Goal: Transaction & Acquisition: Obtain resource

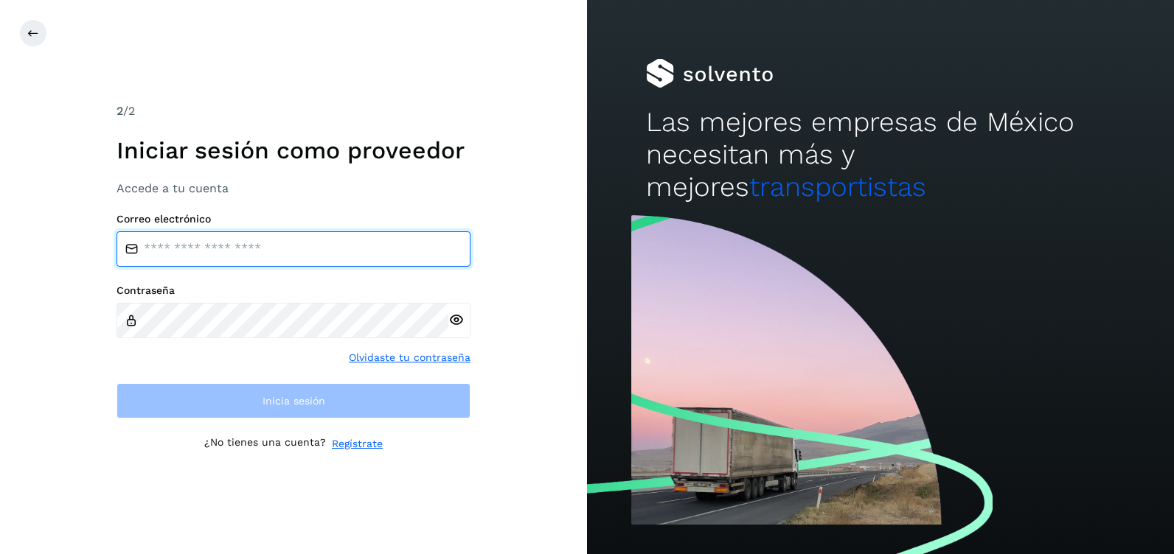
click at [231, 249] on input "email" at bounding box center [293, 248] width 354 height 35
type input "**********"
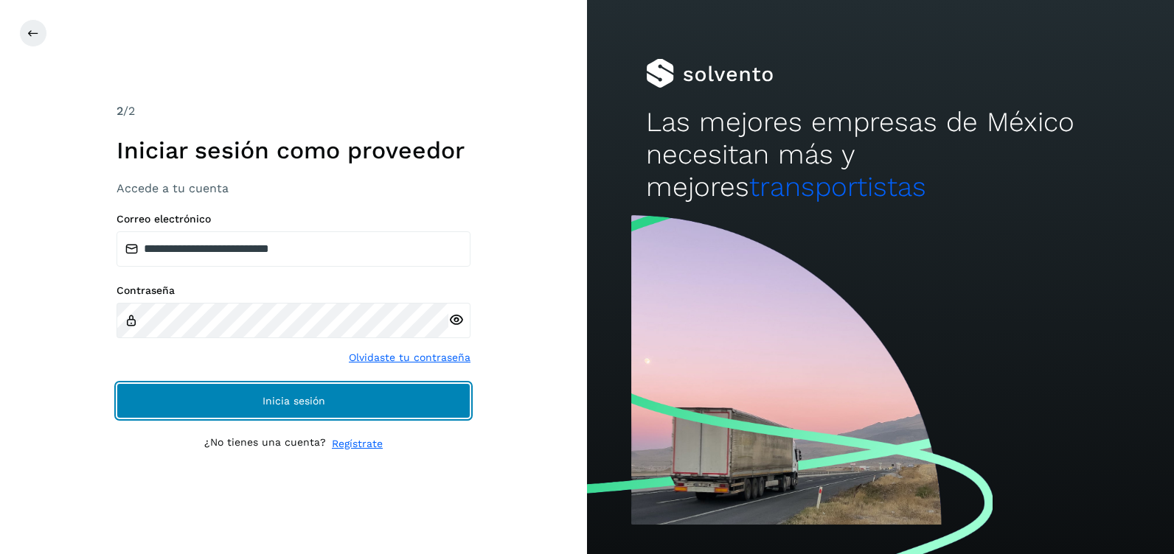
click at [276, 400] on span "Inicia sesión" at bounding box center [293, 401] width 63 height 10
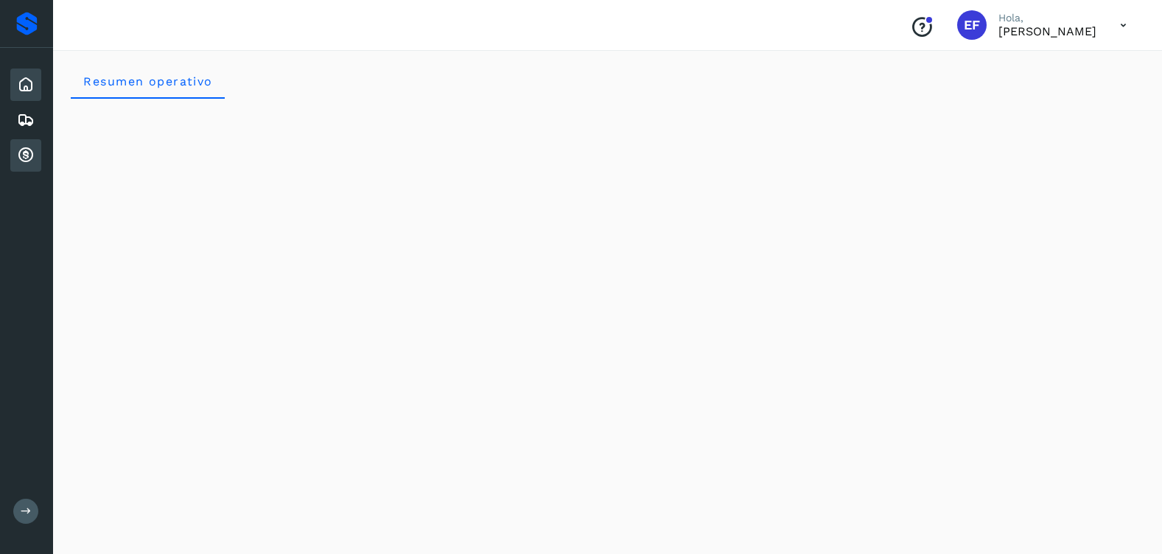
click at [27, 156] on icon at bounding box center [26, 156] width 18 height 18
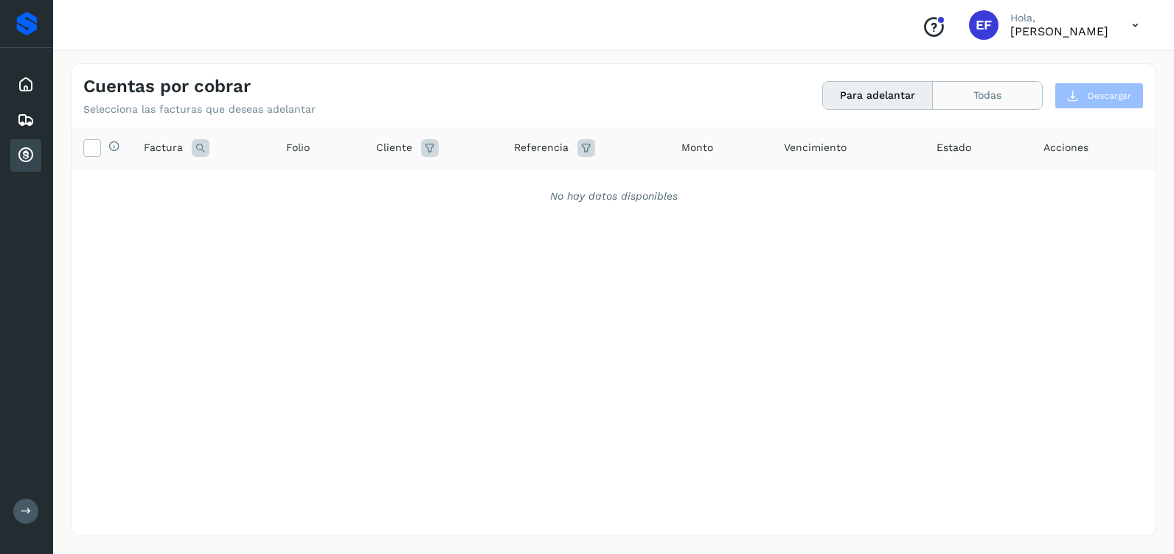
click at [965, 94] on button "Todas" at bounding box center [987, 95] width 109 height 27
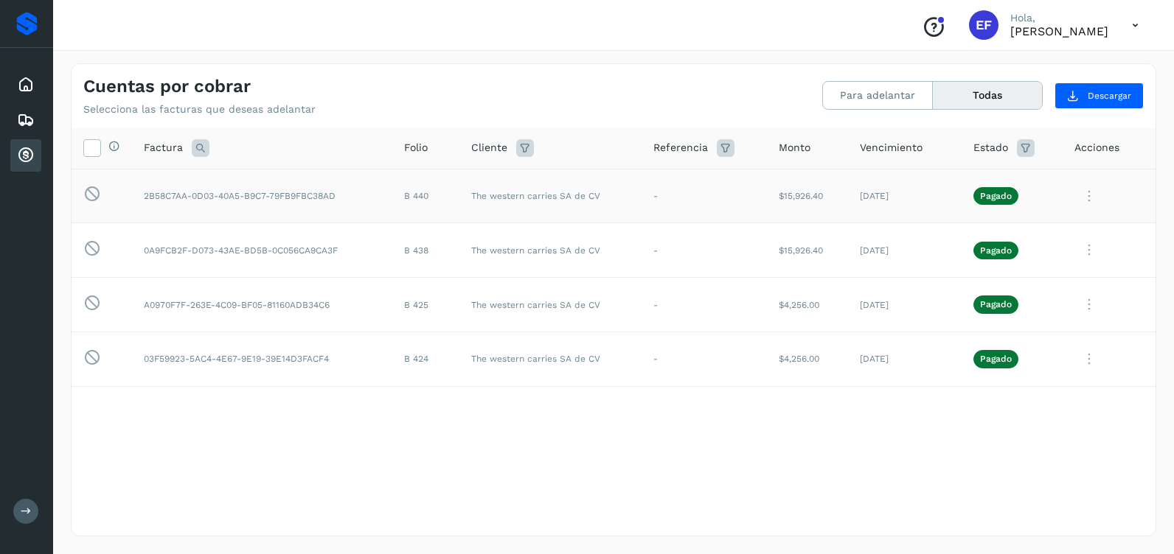
click at [1090, 198] on icon at bounding box center [1088, 196] width 29 height 30
click at [1025, 263] on button "Factura XML" at bounding box center [1054, 261] width 175 height 28
click at [420, 429] on div "Selecciona todas las facturas disponibles para adelanto Factura Folio Cliente R…" at bounding box center [614, 302] width 1084 height 348
click at [1096, 91] on span "Descargar" at bounding box center [1108, 95] width 43 height 13
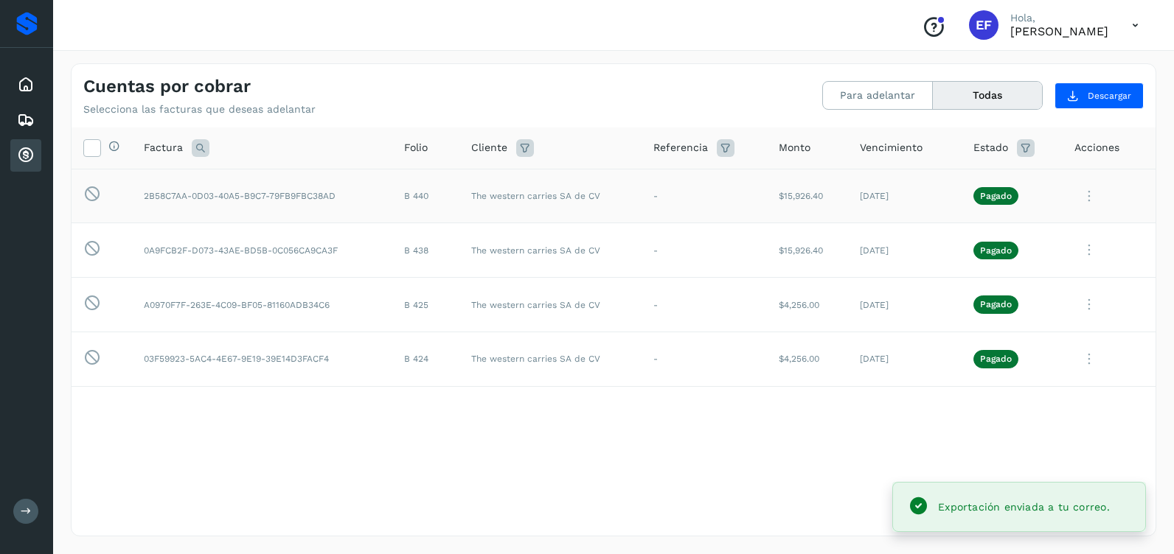
click at [124, 187] on td "Esta factura no está disponible para adelanto" at bounding box center [102, 196] width 60 height 55
click at [1012, 515] on div "Exportación enviada a tu correo." at bounding box center [1024, 507] width 172 height 18
